Goal: Information Seeking & Learning: Learn about a topic

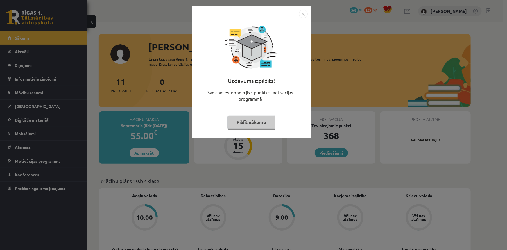
click at [304, 13] on img "Close" at bounding box center [303, 14] width 9 height 9
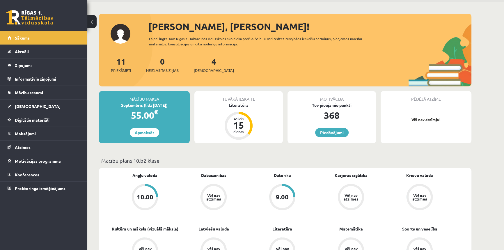
scroll to position [106, 0]
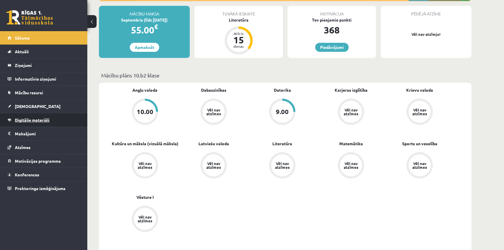
click at [35, 117] on span "Digitālie materiāli" at bounding box center [32, 119] width 35 height 5
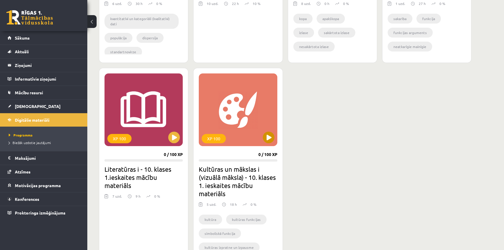
scroll to position [291, 0]
click at [123, 137] on div "XP 100" at bounding box center [119, 137] width 24 height 9
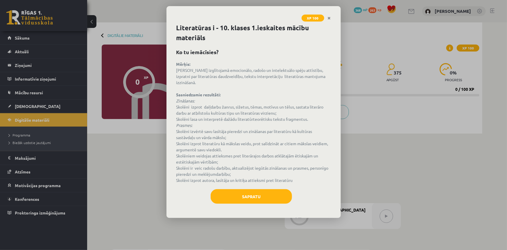
drag, startPoint x: 176, startPoint y: 52, endPoint x: 293, endPoint y: 173, distance: 168.2
click at [293, 173] on div "Literatūras i - 10. klases 1.ieskaites mācību materiāls Ko tu iemācīsies? Mērķi…" at bounding box center [254, 120] width 174 height 195
click at [270, 56] on div "Literatūras i - 10. klases 1.ieskaites mācību materiāls Ko tu iemācīsies? Mērķi…" at bounding box center [254, 120] width 174 height 195
drag, startPoint x: 177, startPoint y: 26, endPoint x: 295, endPoint y: 175, distance: 190.3
click at [295, 175] on div "Literatūras i - 10. klases 1.ieskaites mācību materiāls Ko tu iemācīsies? Mērķi…" at bounding box center [254, 120] width 174 height 195
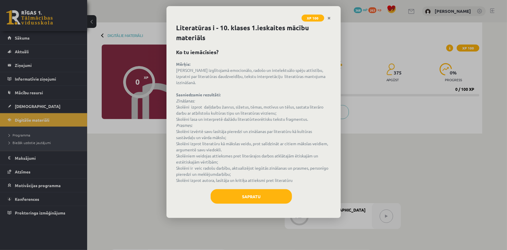
copy div "Loremipsumd s - 33. ametco 6.adipiscin elitse doeiusmod Te in utlaboreet? Dolor…"
click at [394, 197] on div "XP 100 Literatūras i - 10. klases 1.ieskaites mācību materiāls Ko tu iemācīsies…" at bounding box center [253, 125] width 507 height 250
click at [330, 19] on icon "Close" at bounding box center [329, 18] width 3 height 4
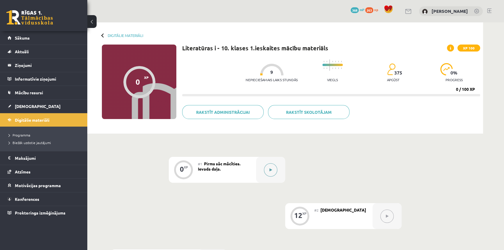
click at [271, 172] on button at bounding box center [270, 169] width 13 height 13
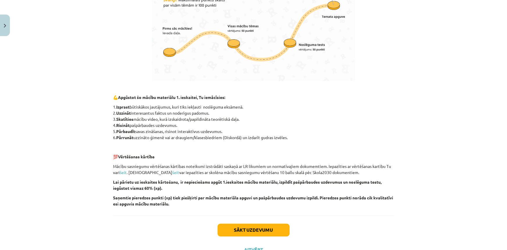
scroll to position [368, 0]
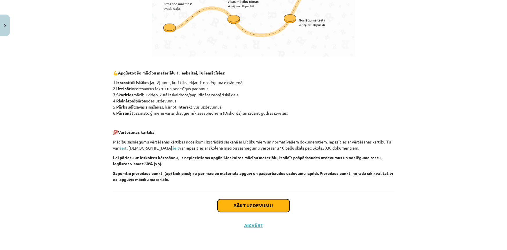
click at [239, 204] on button "Sākt uzdevumu" at bounding box center [254, 205] width 72 height 13
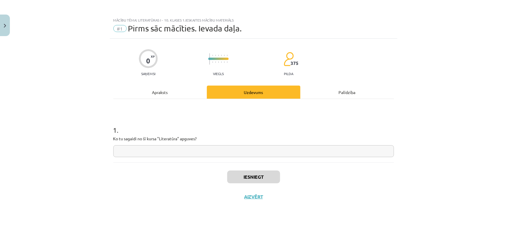
click at [165, 93] on div "Apraksts" at bounding box center [160, 91] width 94 height 13
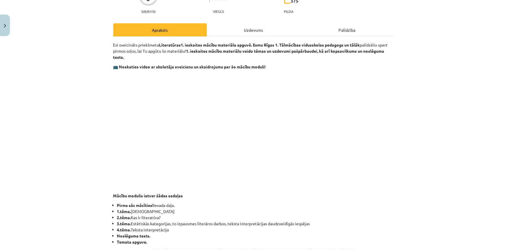
scroll to position [132, 0]
